Goal: Check status: Check status

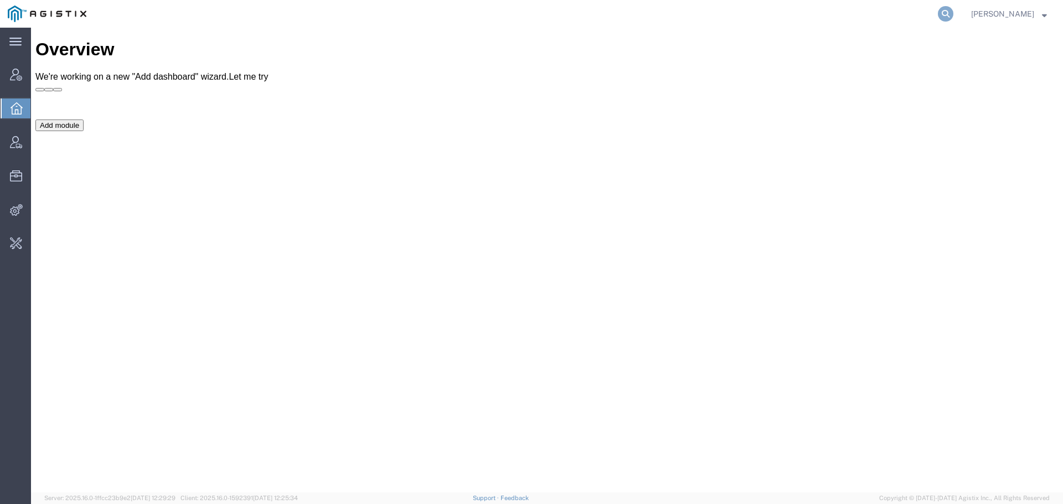
click at [942, 14] on icon at bounding box center [945, 13] width 15 height 15
type input "jennifer@buh"
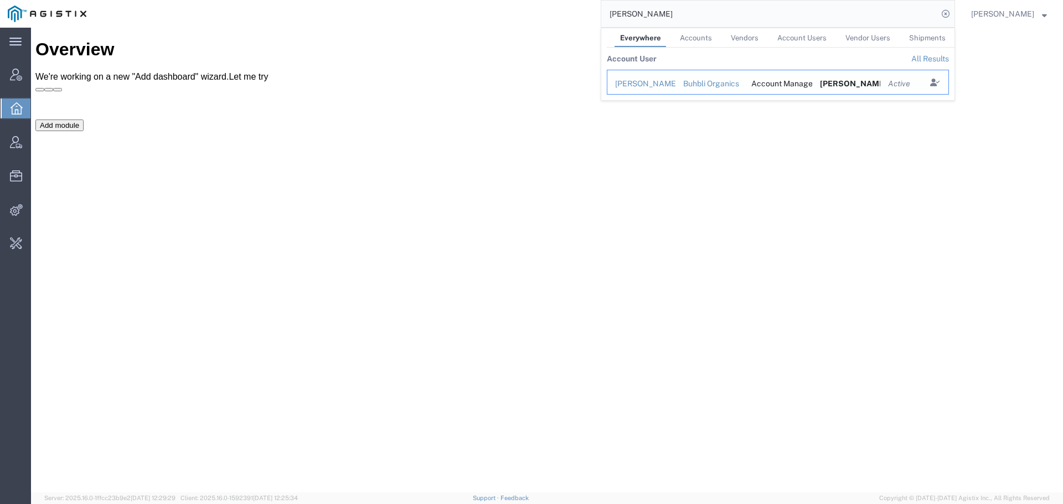
click at [658, 85] on div "[PERSON_NAME]" at bounding box center [641, 84] width 53 height 12
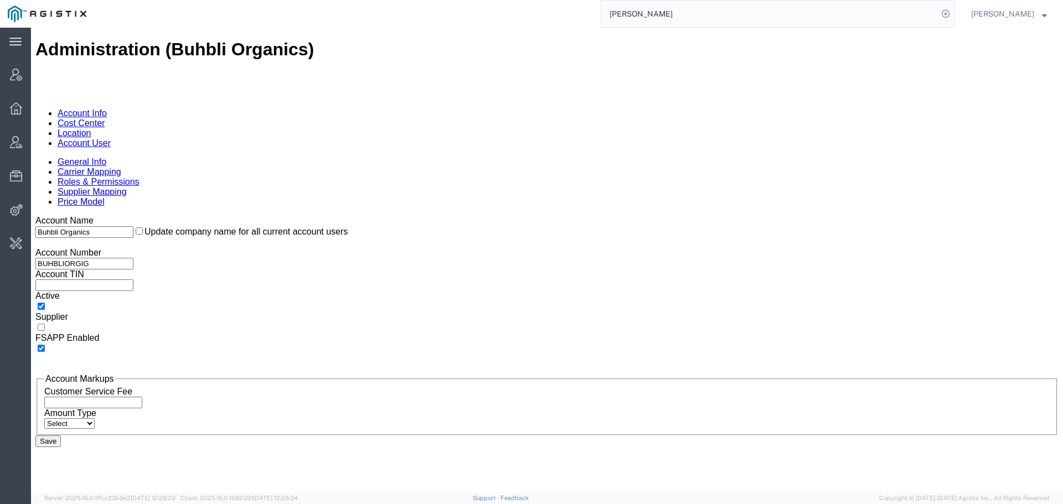
click at [111, 138] on link "Account User" at bounding box center [84, 142] width 53 height 9
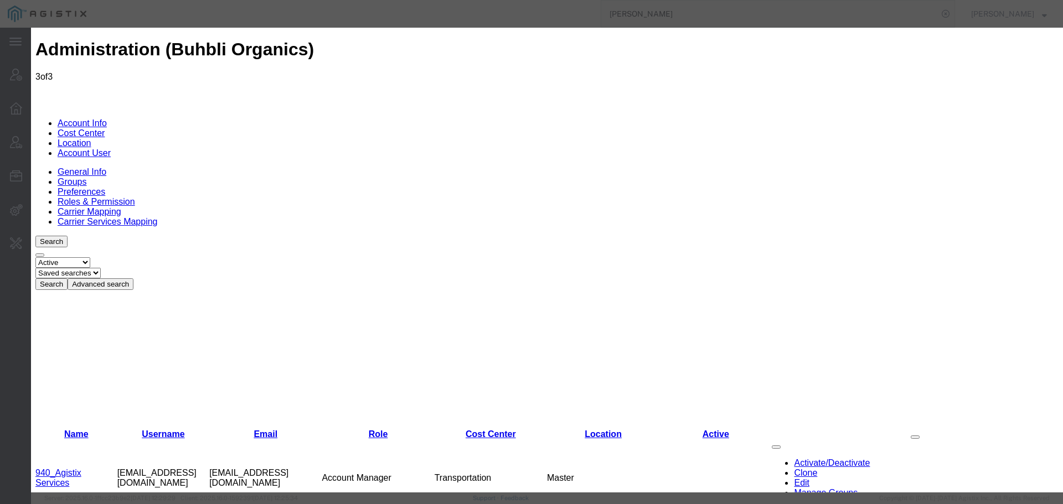
select select "COSTCENTER"
select select "66651"
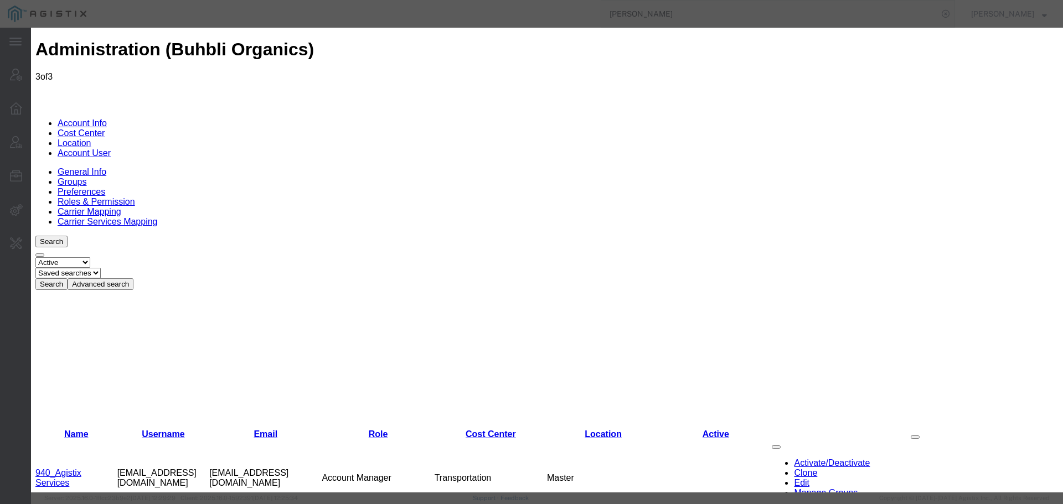
scroll to position [1061, 0]
select select "COSTCENTER"
select select "66651"
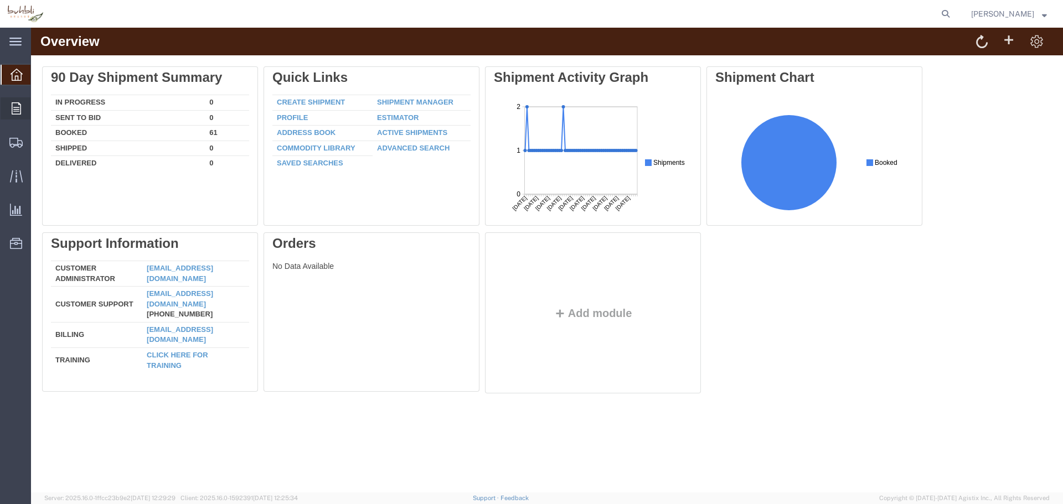
click at [12, 101] on div at bounding box center [16, 108] width 31 height 22
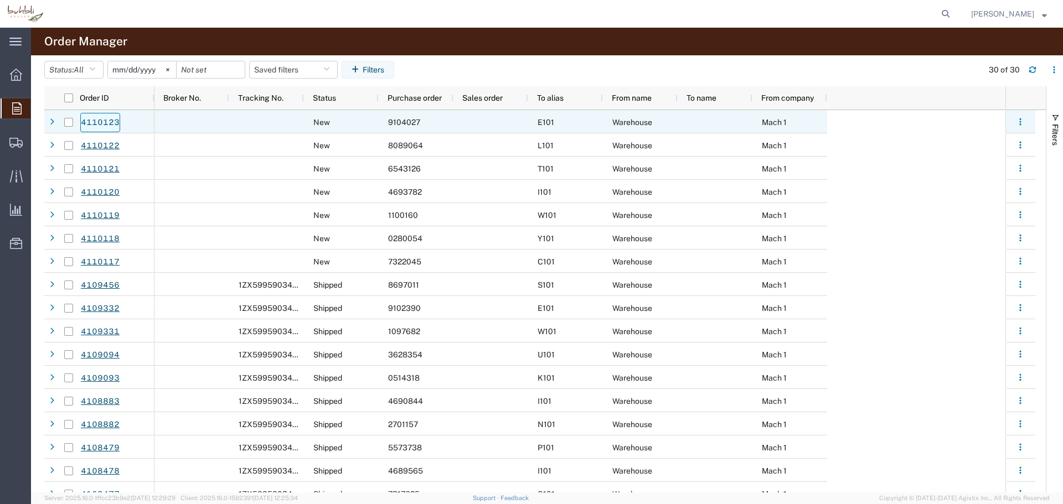
click at [112, 121] on link "4110123" at bounding box center [100, 122] width 40 height 19
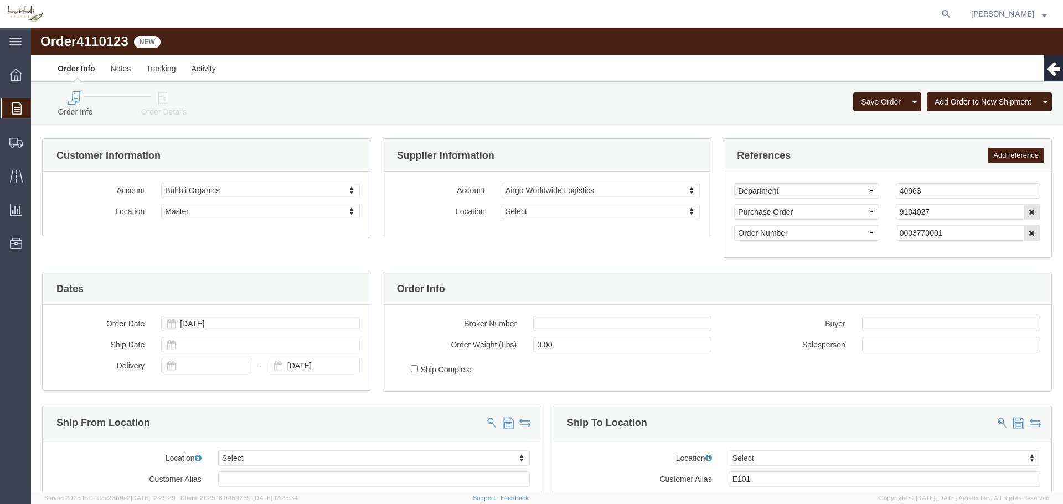
select select
click at [20, 99] on div at bounding box center [16, 109] width 31 height 20
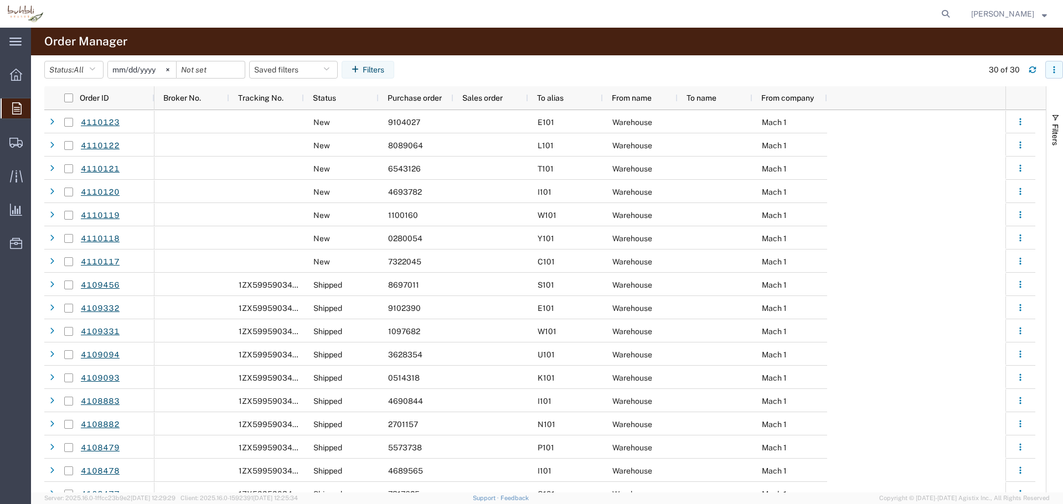
click at [1054, 72] on icon "button" at bounding box center [1054, 72] width 2 height 2
click at [1022, 143] on agx-table-column-manager-action "Manage columns" at bounding box center [996, 143] width 61 height 22
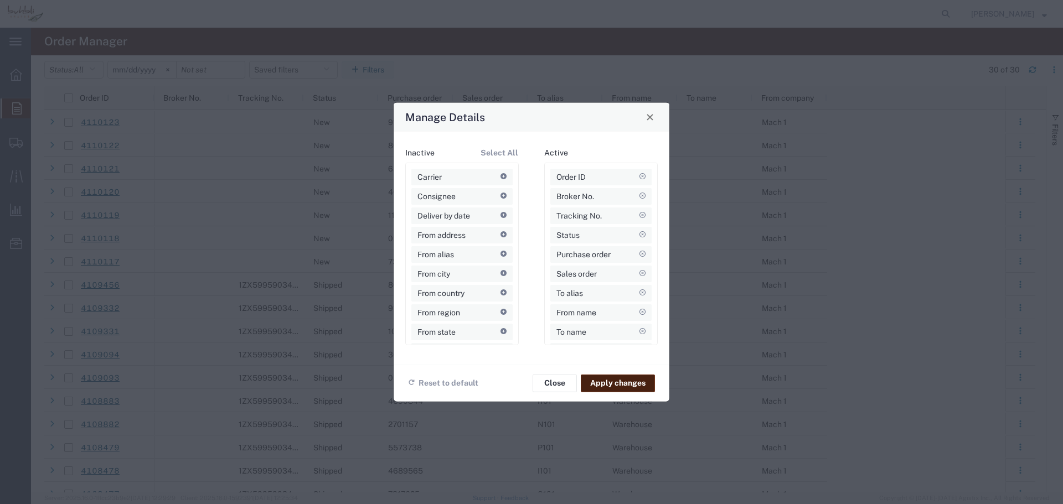
scroll to position [14, 0]
click at [639, 337] on icon at bounding box center [642, 337] width 6 height 6
click at [642, 332] on icon at bounding box center [642, 332] width 6 height 6
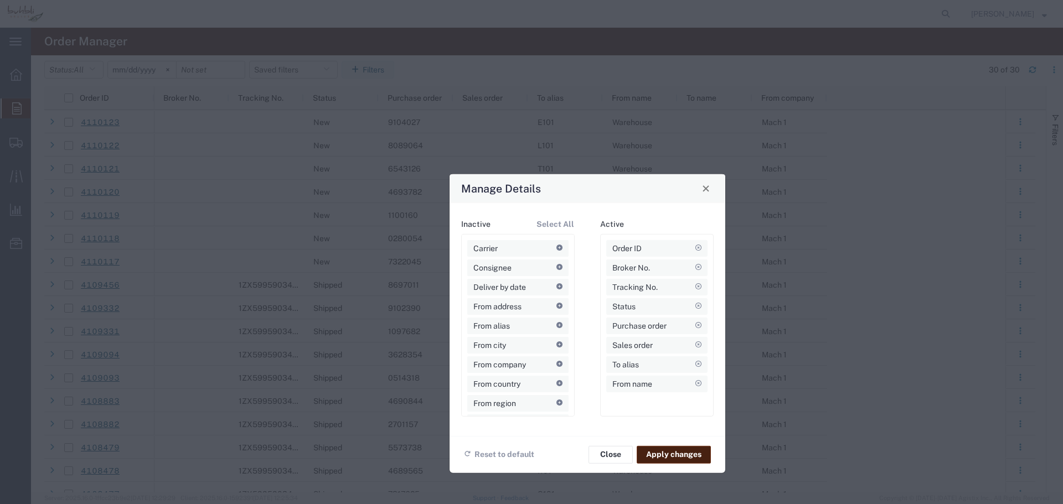
drag, startPoint x: 586, startPoint y: 110, endPoint x: 642, endPoint y: 182, distance: 90.7
click at [642, 182] on div "Manage Details" at bounding box center [587, 188] width 276 height 29
click at [699, 266] on icon at bounding box center [698, 268] width 6 height 6
click at [697, 325] on icon at bounding box center [698, 326] width 6 height 6
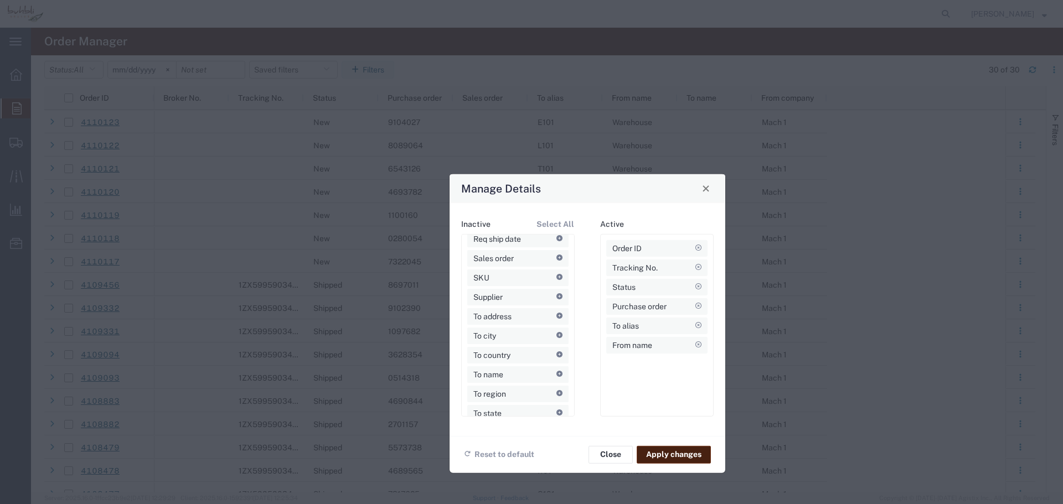
scroll to position [286, 0]
click at [505, 407] on agx-draggable-card "To state" at bounding box center [517, 408] width 101 height 17
drag, startPoint x: 646, startPoint y: 345, endPoint x: 646, endPoint y: 314, distance: 31.0
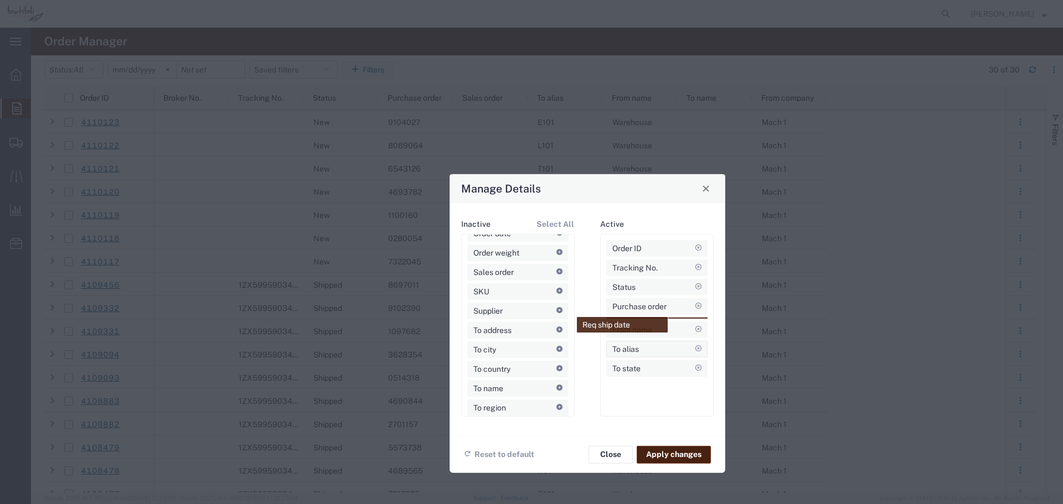
scroll to position [247, 0]
drag, startPoint x: 517, startPoint y: 249, endPoint x: 664, endPoint y: 316, distance: 161.8
drag, startPoint x: 649, startPoint y: 341, endPoint x: 652, endPoint y: 391, distance: 50.4
click at [670, 457] on button "Apply changes" at bounding box center [674, 455] width 74 height 18
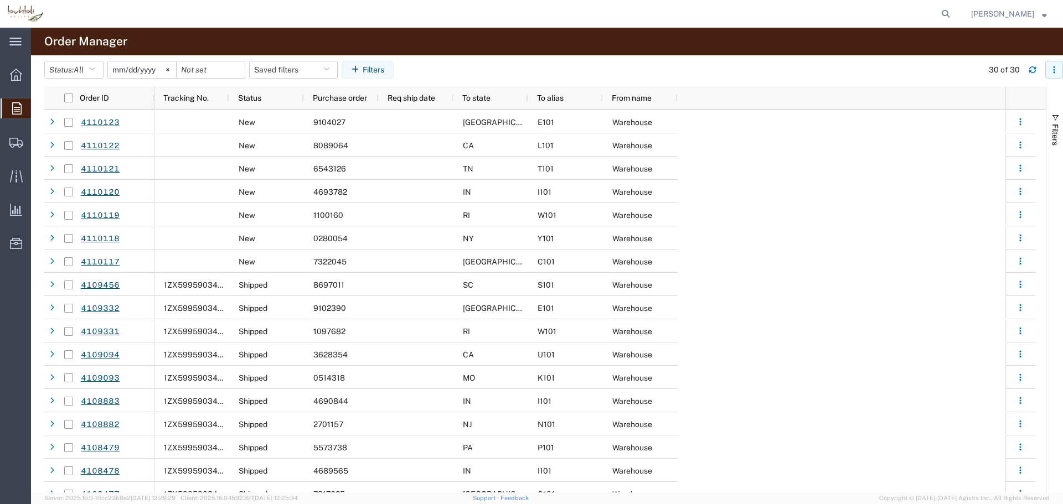
click at [1056, 75] on button "button" at bounding box center [1054, 70] width 18 height 18
click at [1000, 148] on agx-table-column-manager-action "Manage columns" at bounding box center [996, 143] width 61 height 22
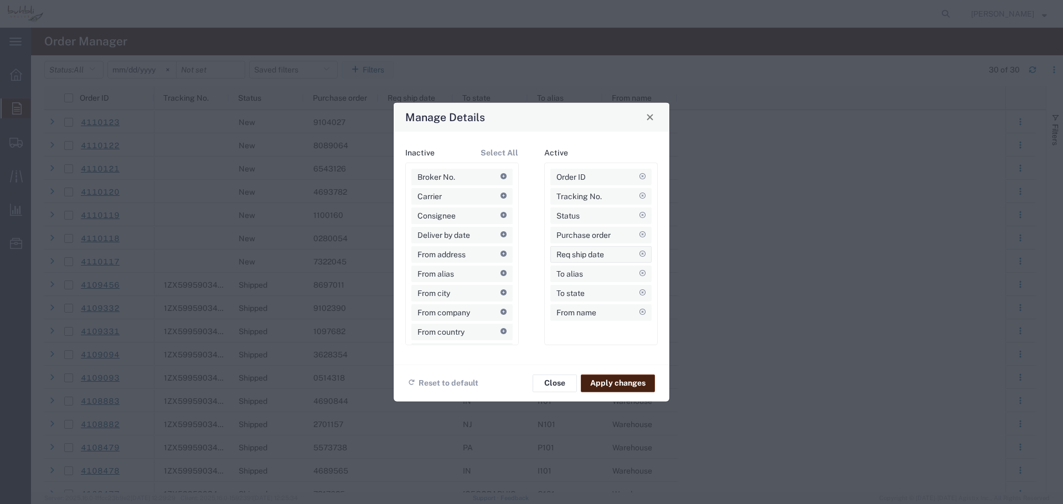
click at [640, 257] on icon at bounding box center [642, 254] width 6 height 6
click at [617, 387] on button "Apply changes" at bounding box center [618, 383] width 74 height 18
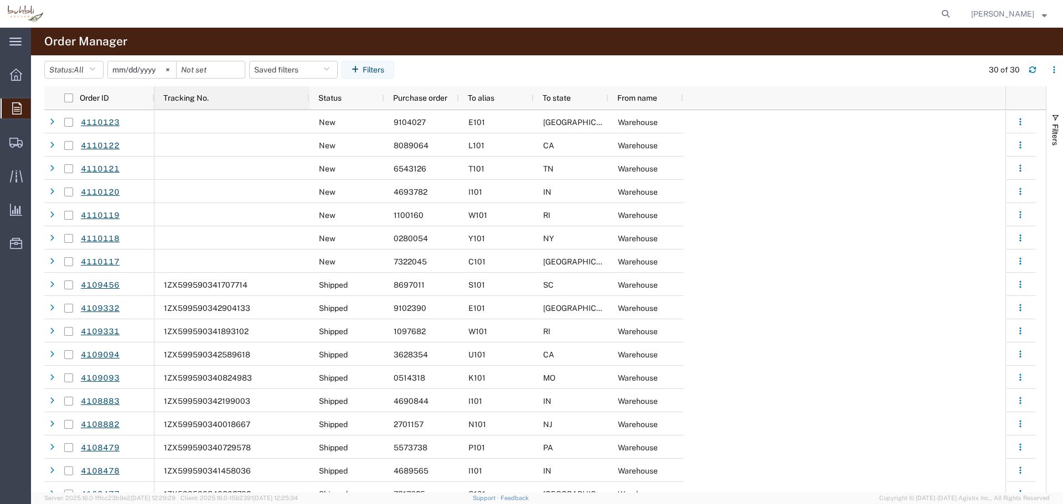
drag, startPoint x: 227, startPoint y: 96, endPoint x: 322, endPoint y: 104, distance: 95.0
click at [311, 104] on div at bounding box center [309, 97] width 4 height 23
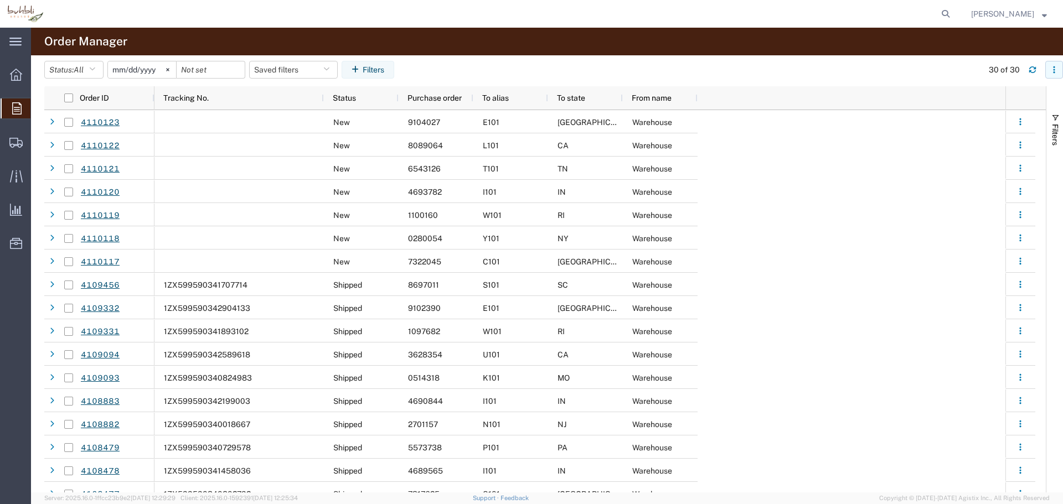
click at [1049, 70] on button "button" at bounding box center [1054, 70] width 18 height 18
click at [996, 143] on agx-table-column-manager-action "Manage columns" at bounding box center [996, 143] width 61 height 22
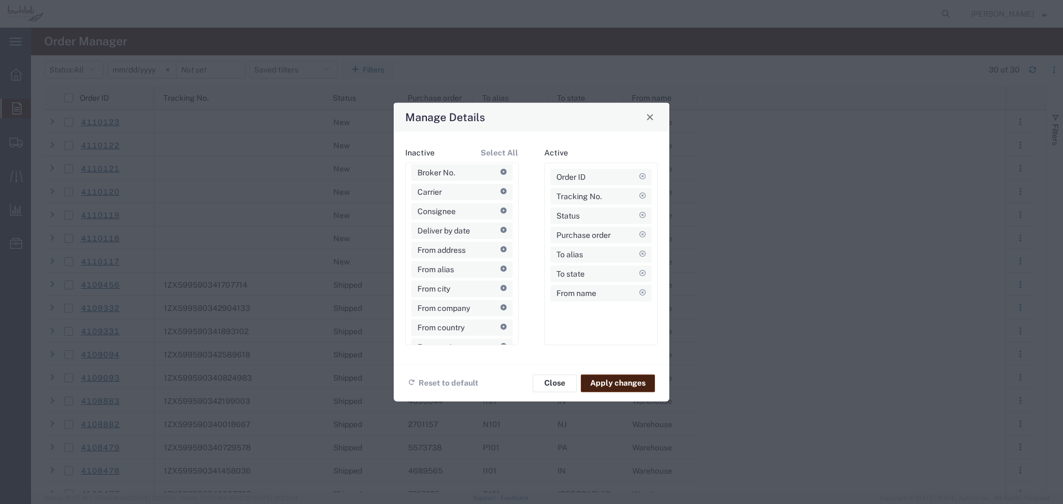
scroll to position [0, 0]
drag, startPoint x: 451, startPoint y: 208, endPoint x: 624, endPoint y: 262, distance: 182.1
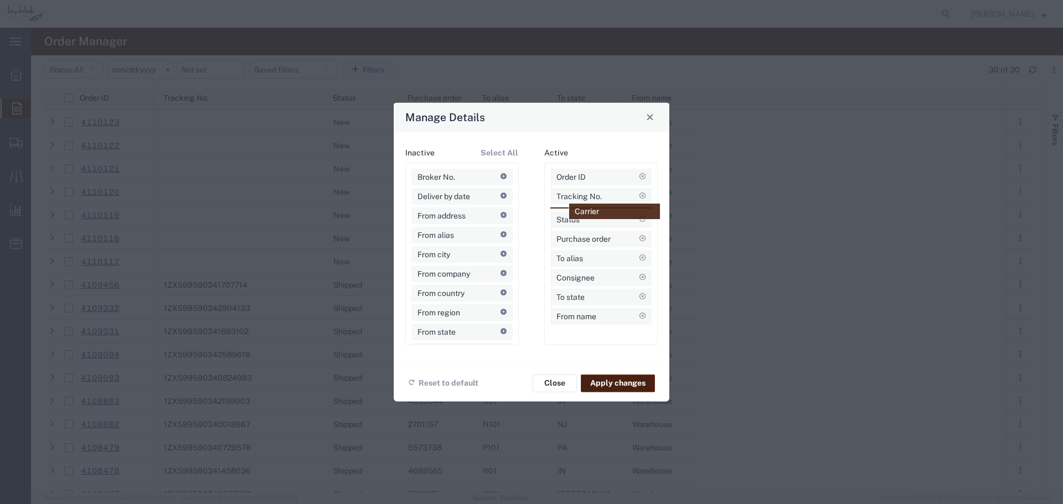
drag, startPoint x: 448, startPoint y: 193, endPoint x: 608, endPoint y: 208, distance: 160.1
click at [616, 382] on button "Apply changes" at bounding box center [618, 383] width 74 height 18
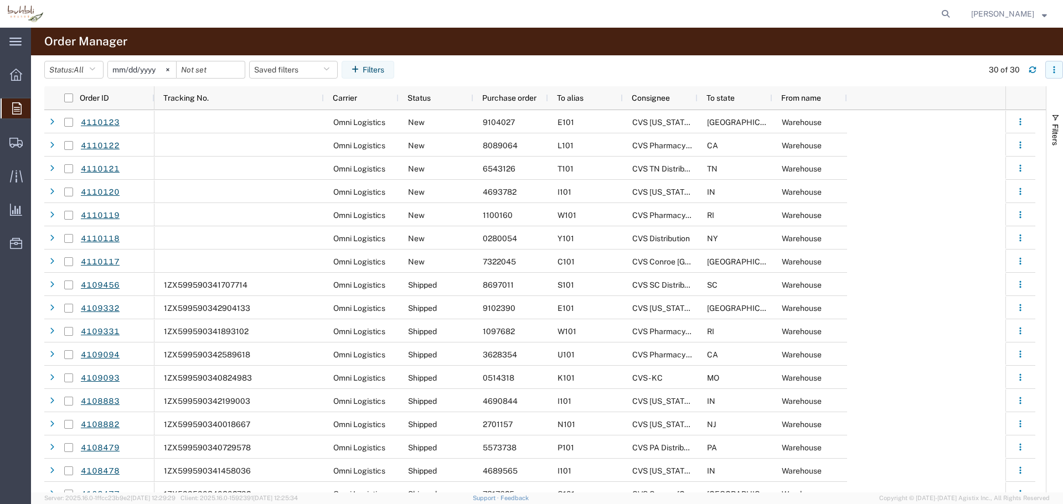
click at [1056, 73] on icon "button" at bounding box center [1054, 70] width 8 height 8
click at [980, 147] on agx-table-column-manager-action "Manage columns" at bounding box center [996, 143] width 61 height 22
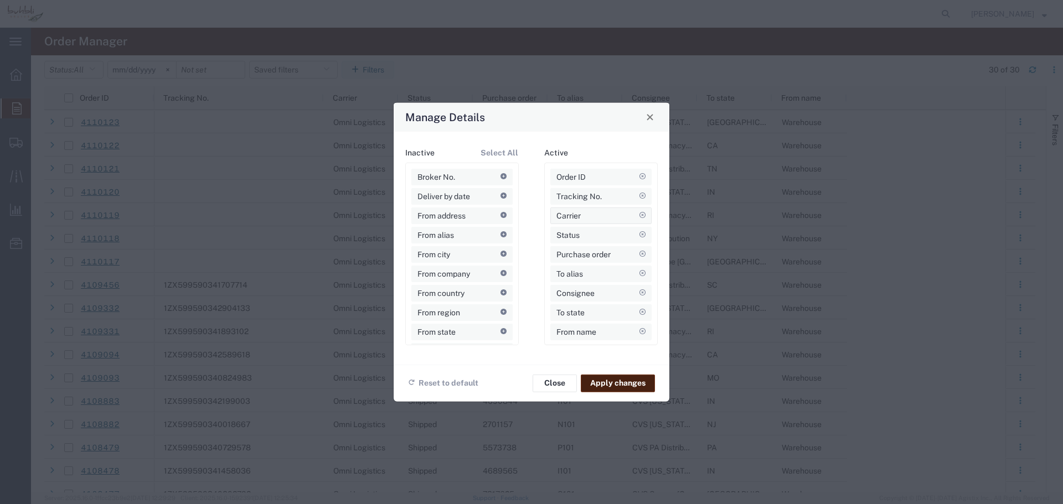
click at [642, 216] on icon at bounding box center [642, 216] width 6 height 6
click at [611, 385] on button "Apply changes" at bounding box center [618, 383] width 74 height 18
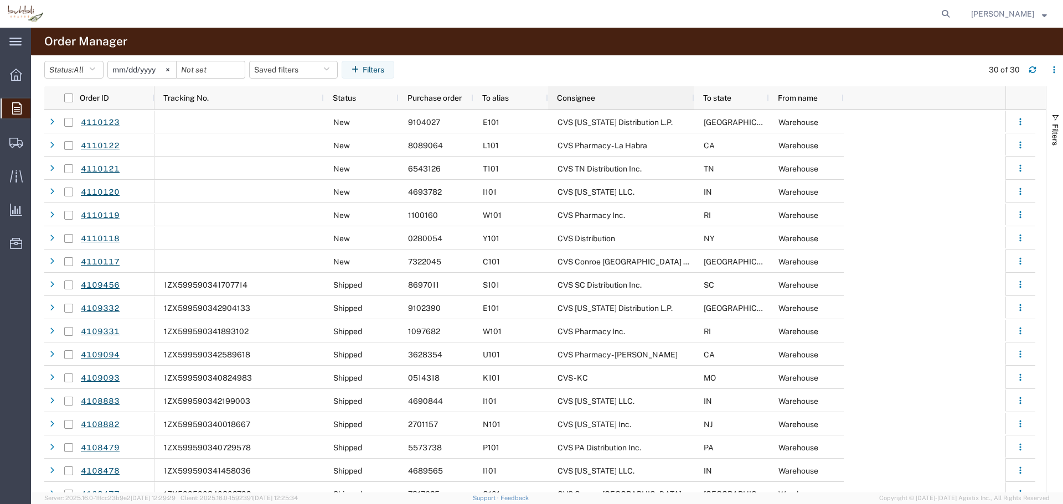
drag, startPoint x: 622, startPoint y: 100, endPoint x: 694, endPoint y: 94, distance: 72.7
click at [694, 94] on div at bounding box center [693, 97] width 4 height 23
click at [15, 139] on icon at bounding box center [15, 143] width 13 height 10
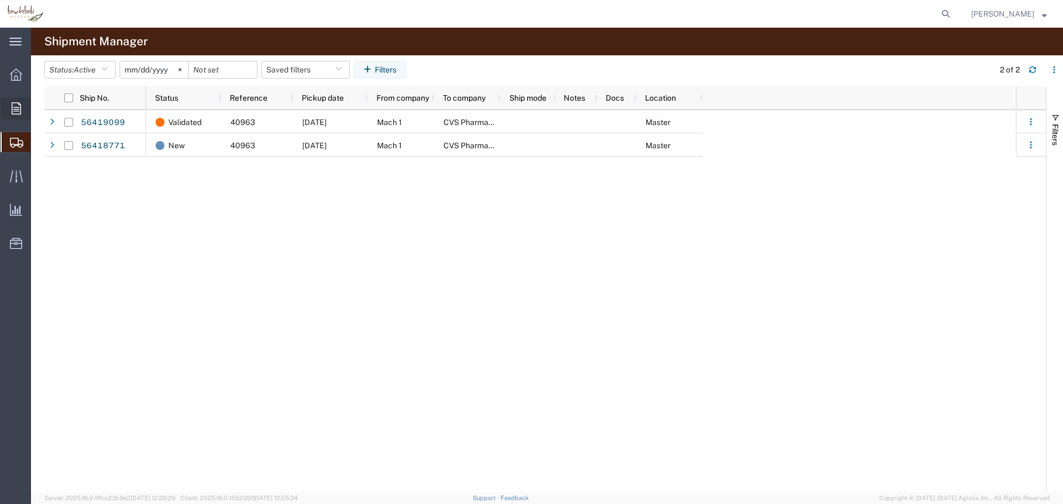
click at [16, 109] on icon at bounding box center [16, 108] width 9 height 12
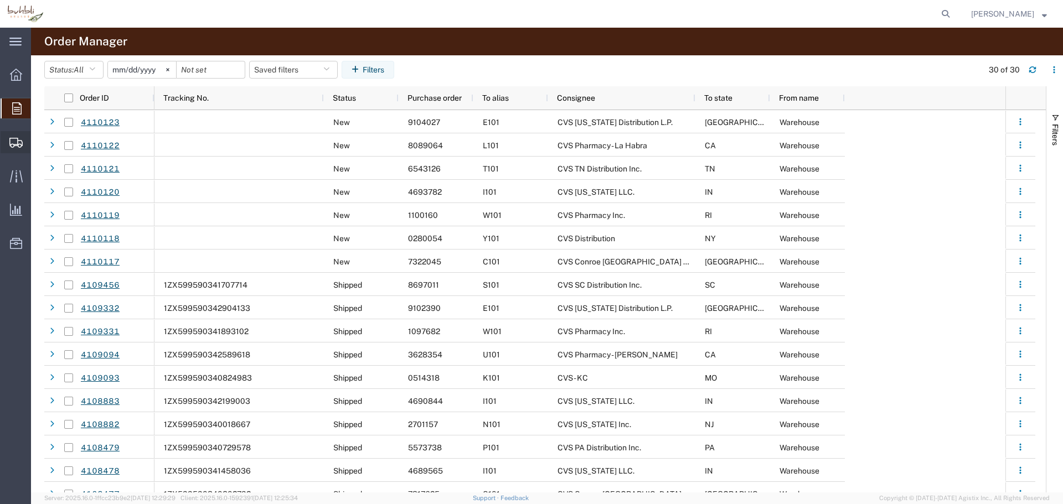
click at [15, 138] on icon at bounding box center [15, 143] width 13 height 10
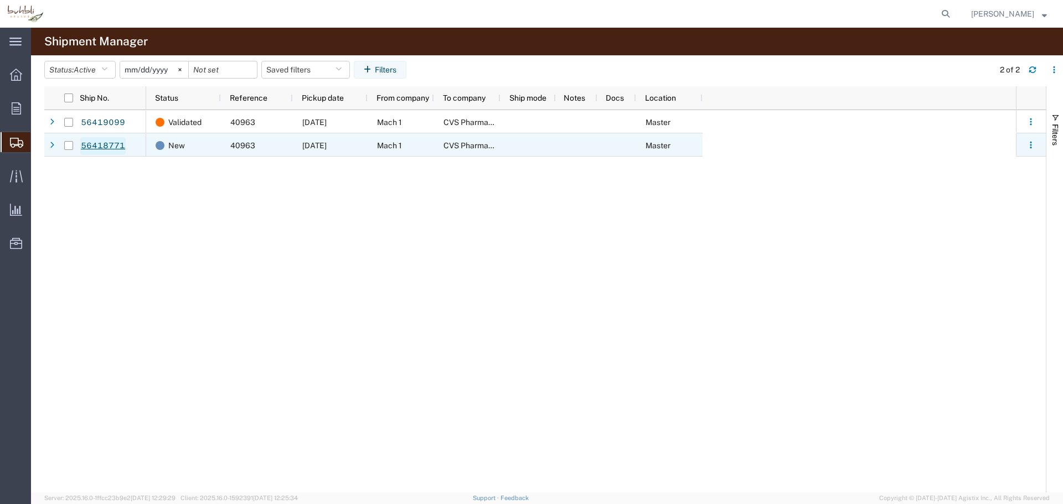
click at [99, 146] on link "56418771" at bounding box center [102, 146] width 45 height 18
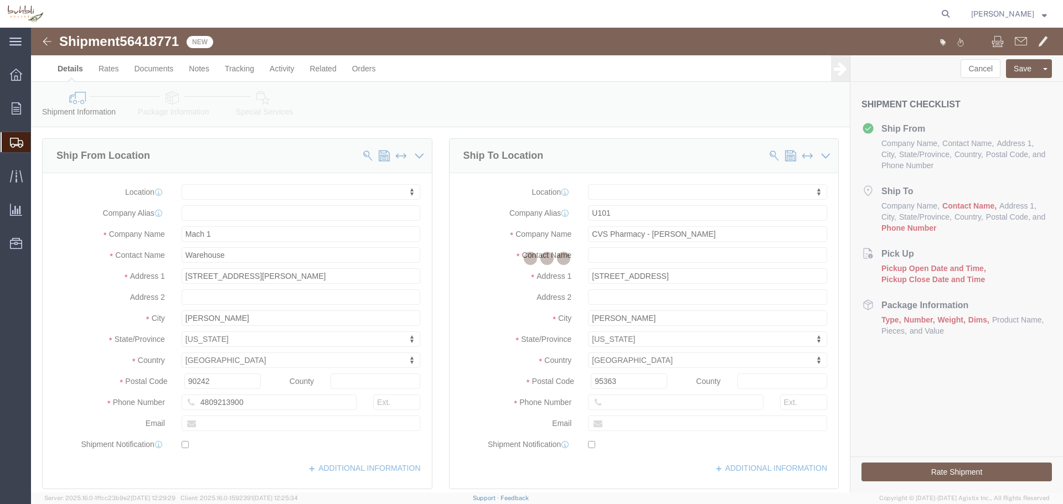
select select
click at [278, 70] on div at bounding box center [547, 260] width 1032 height 465
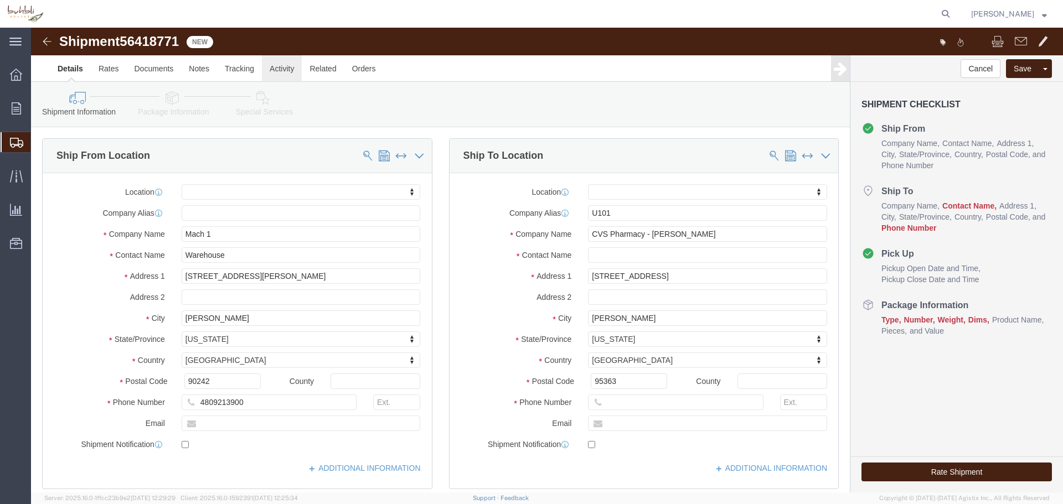
click link "Activity"
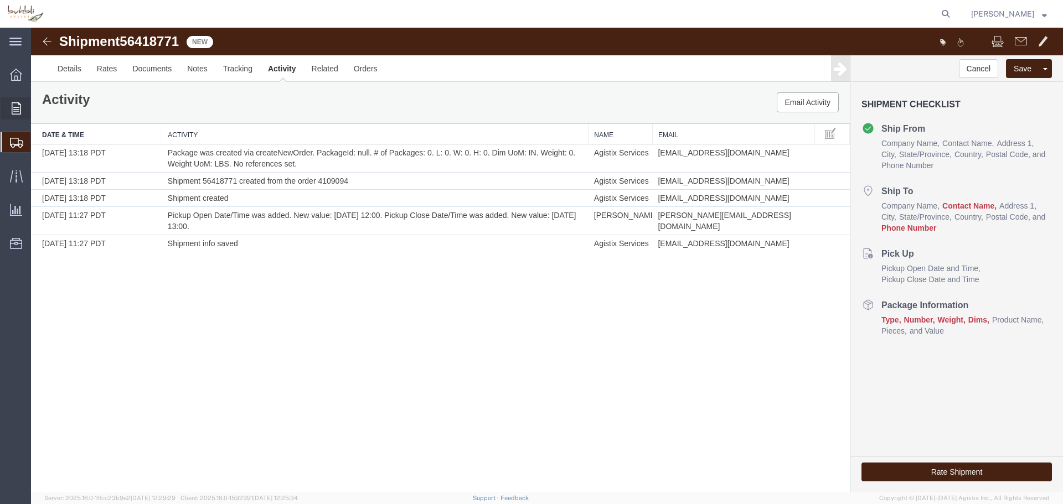
click at [13, 111] on icon at bounding box center [16, 108] width 9 height 12
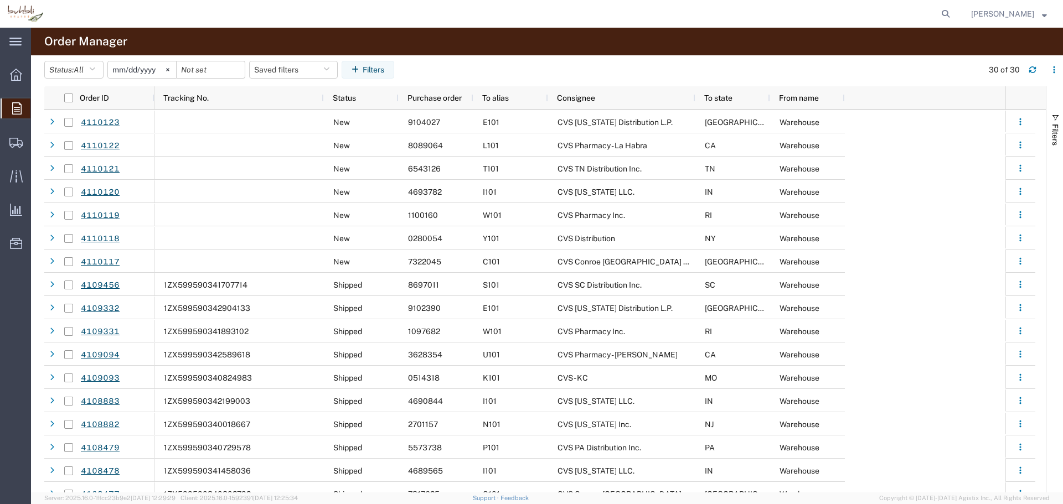
click at [1042, 14] on strong "button" at bounding box center [1044, 14] width 5 height 4
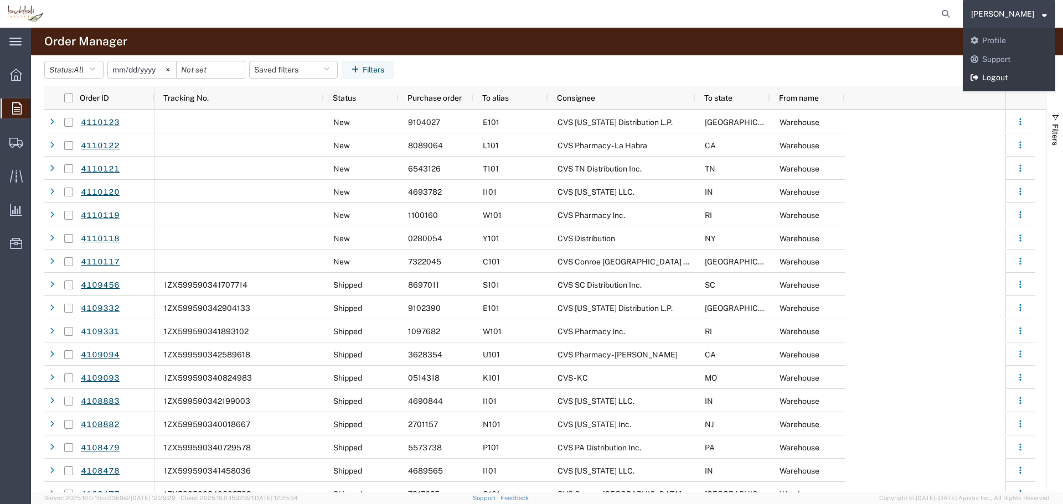
click at [1005, 80] on link "Logout" at bounding box center [1009, 78] width 92 height 19
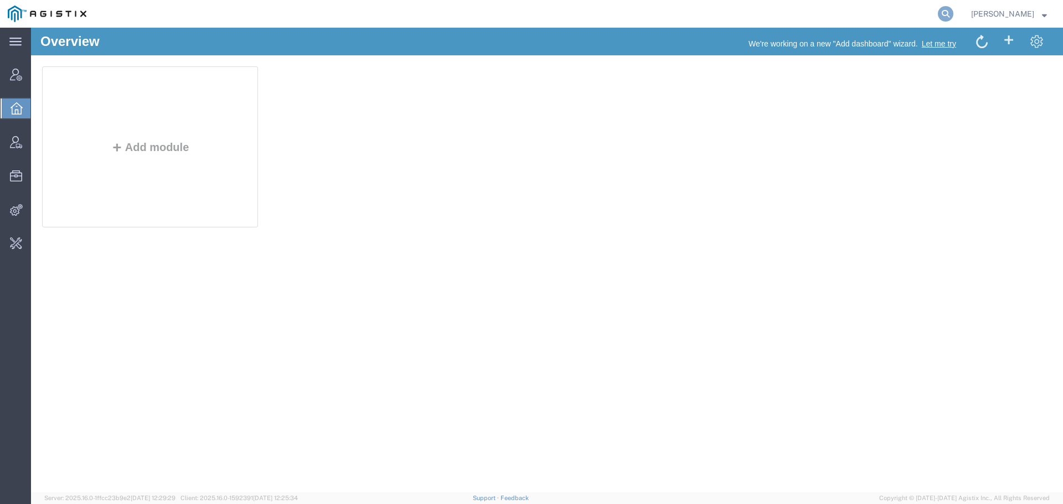
click at [945, 13] on icon at bounding box center [945, 13] width 15 height 15
paste input "B00169324"
type input "B00169324"
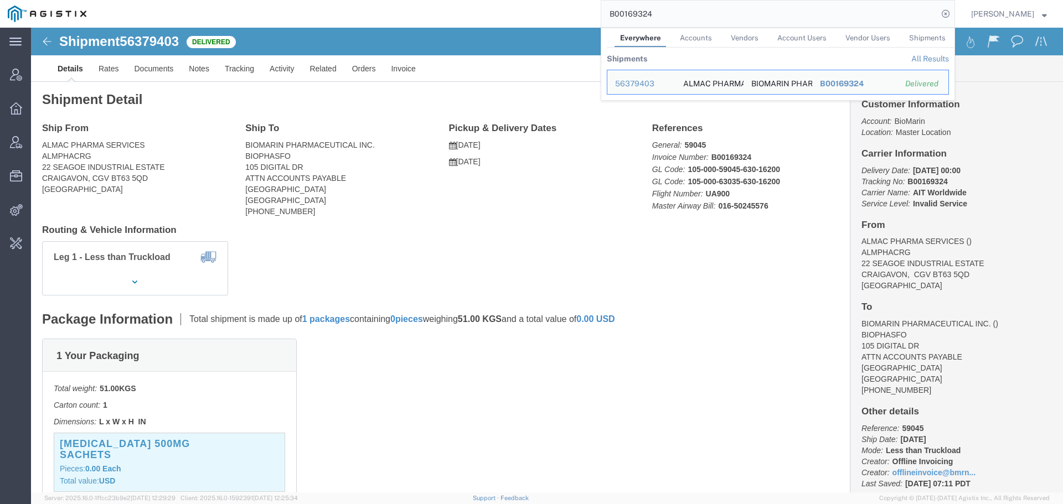
click div "Ship To BIOMARIN PHARMACEUTICAL INC. BIOPHASFO 105 DIGITAL DR ATTN ACCOUNTS PAY…"
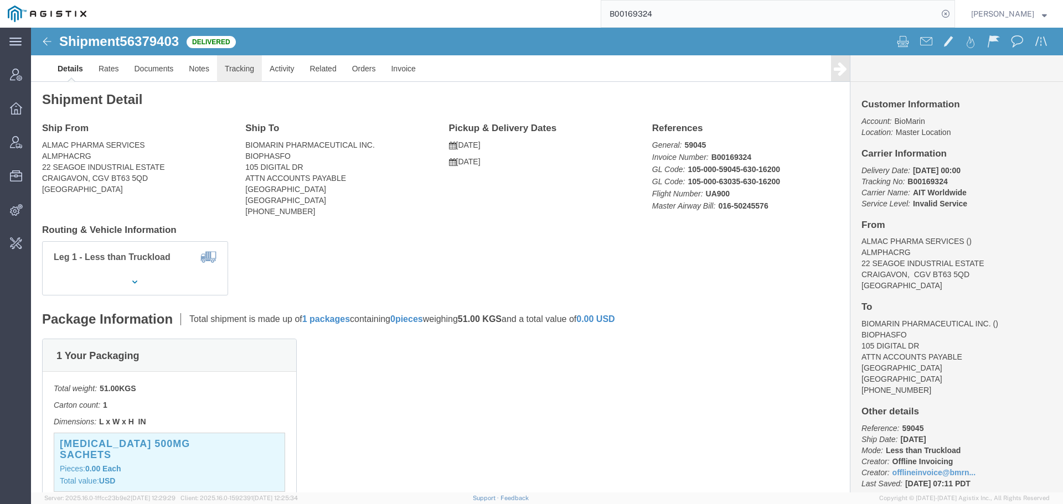
click link "Tracking"
